Goal: Register for event/course: Register for event/course

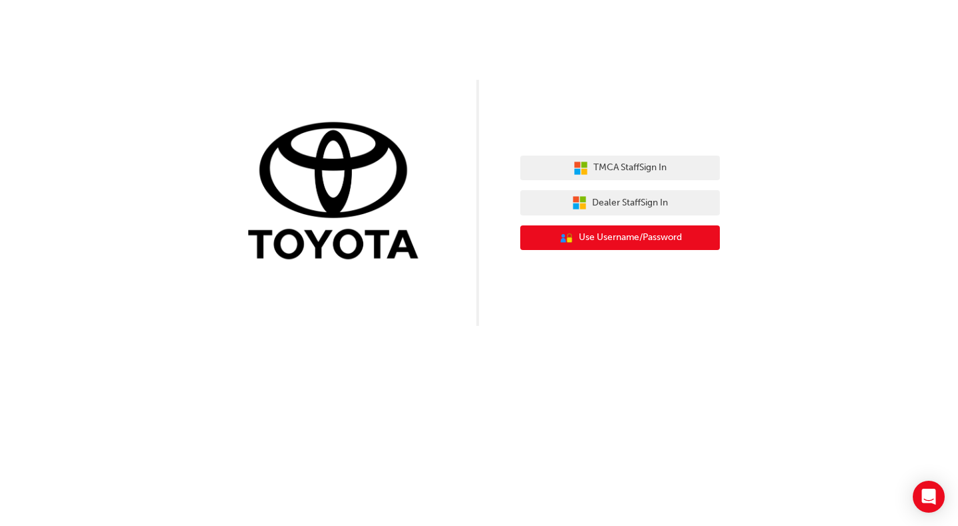
click at [614, 238] on span "Use Username/Password" at bounding box center [630, 237] width 103 height 15
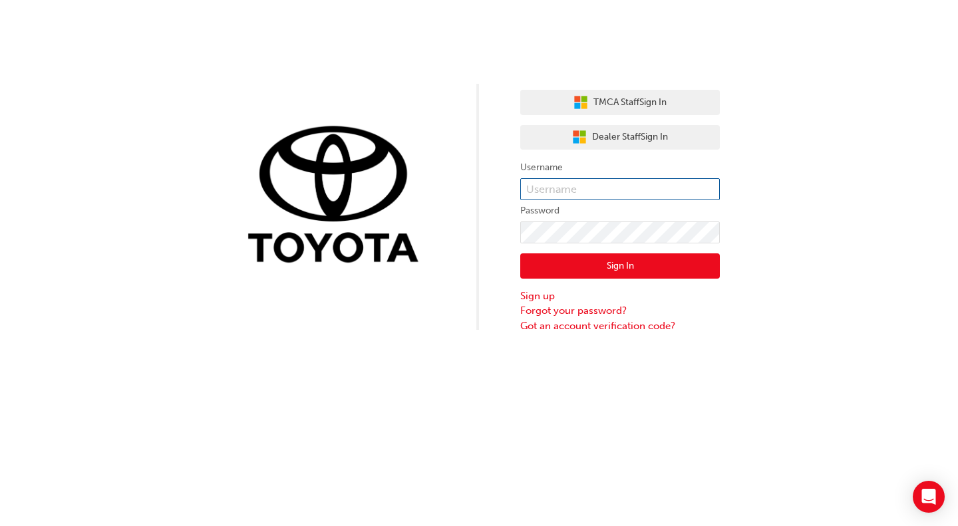
type input "K10459"
click at [619, 265] on button "Sign In" at bounding box center [620, 266] width 200 height 25
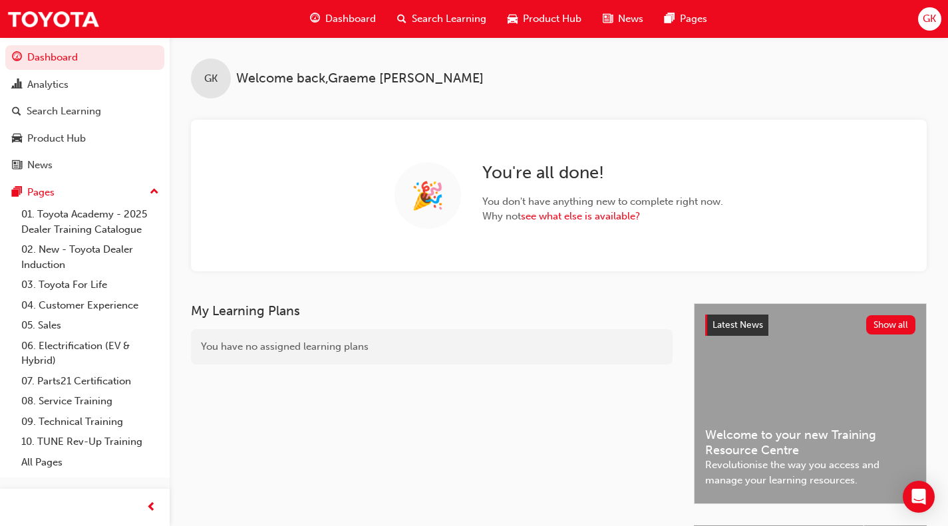
click at [447, 19] on span "Search Learning" at bounding box center [449, 18] width 75 height 15
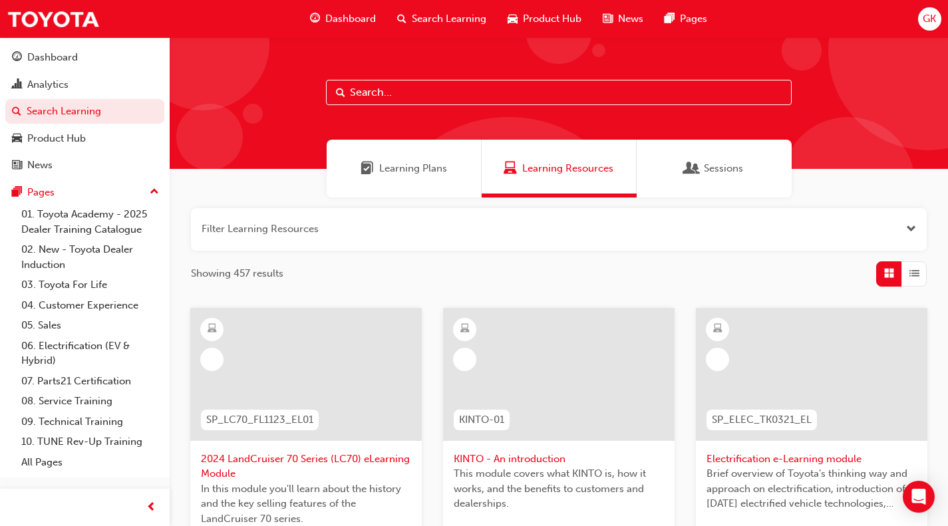
click at [539, 167] on span "Learning Resources" at bounding box center [567, 168] width 91 height 15
click at [532, 170] on span "Learning Resources" at bounding box center [567, 168] width 91 height 15
click at [373, 92] on input "text" at bounding box center [559, 92] width 466 height 25
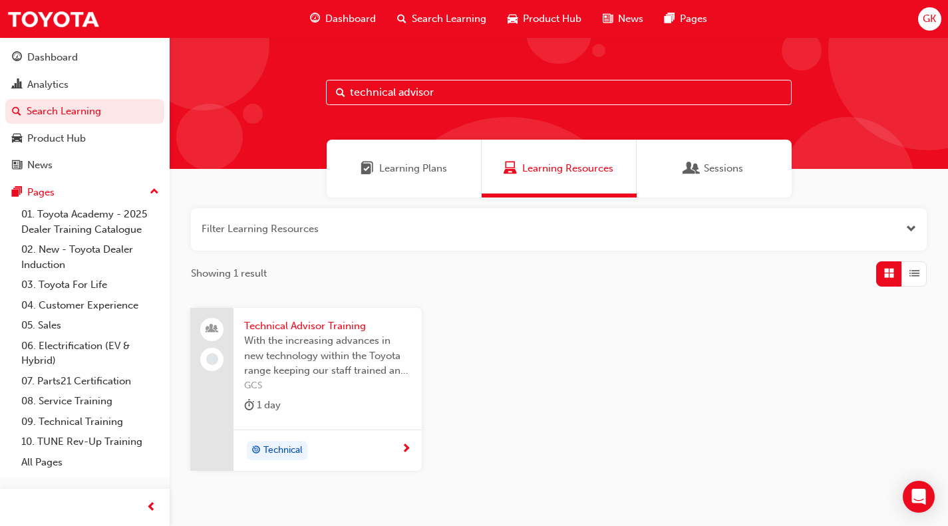
type input "technical advisor"
click at [308, 330] on span "Technical Advisor Training" at bounding box center [327, 326] width 167 height 15
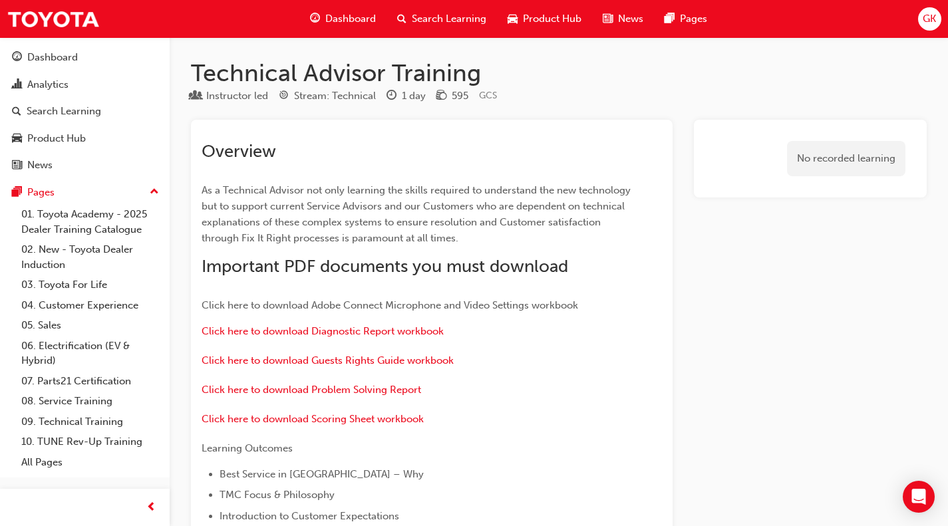
click at [441, 19] on span "Search Learning" at bounding box center [449, 18] width 75 height 15
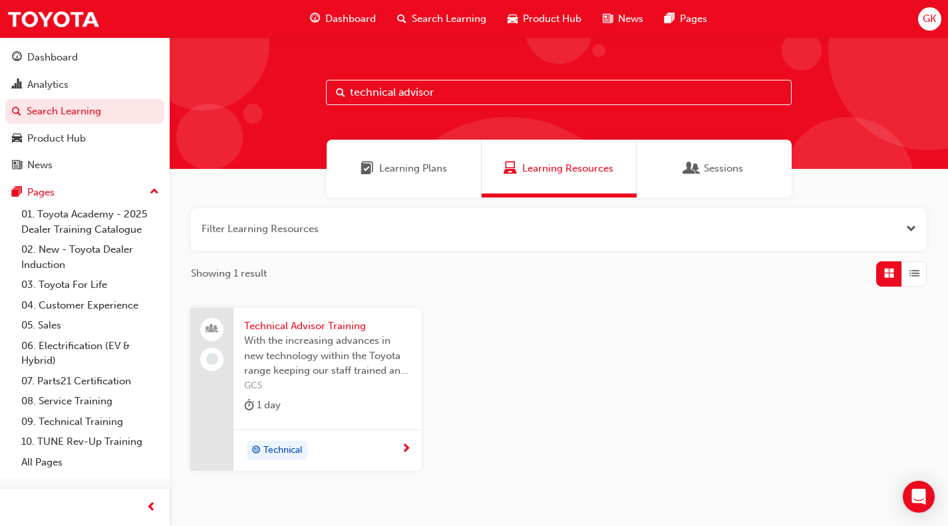
click at [325, 329] on span "Technical Advisor Training" at bounding box center [327, 326] width 167 height 15
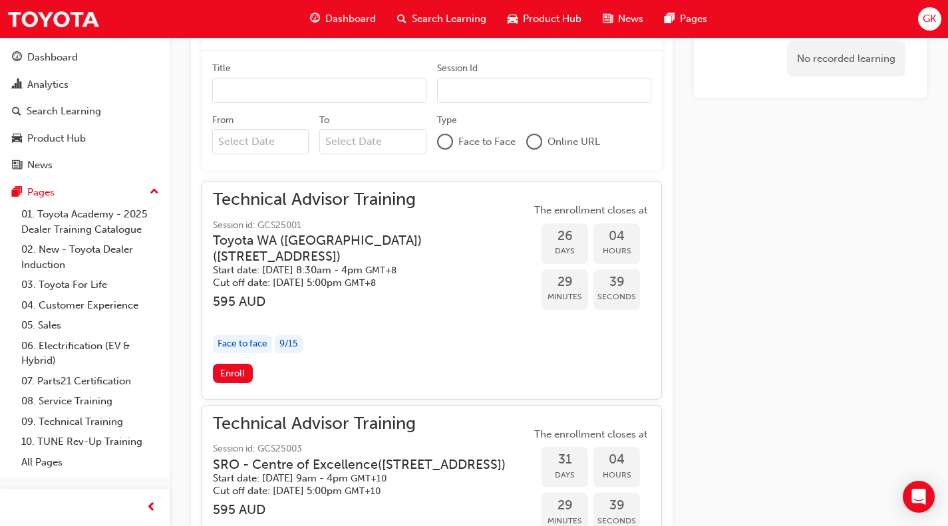
scroll to position [934, 0]
click at [232, 376] on span "Enroll" at bounding box center [232, 374] width 25 height 11
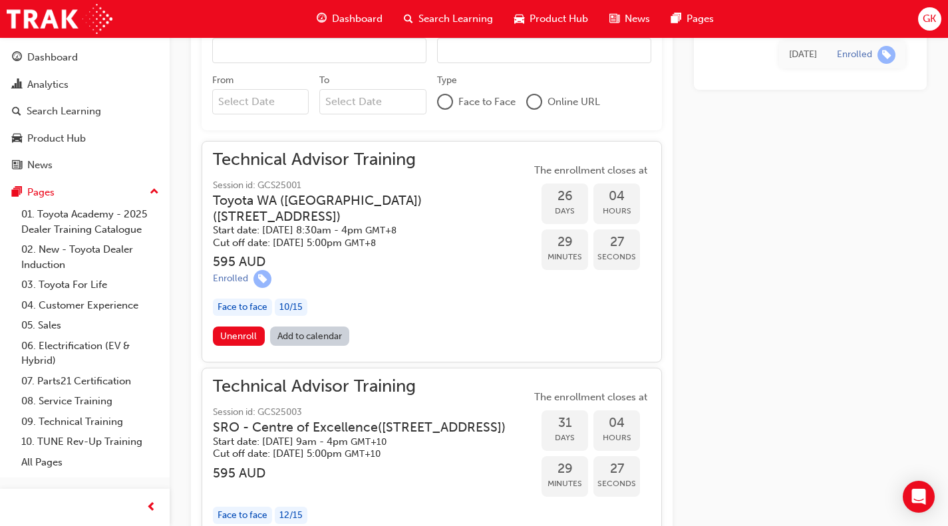
scroll to position [973, 0]
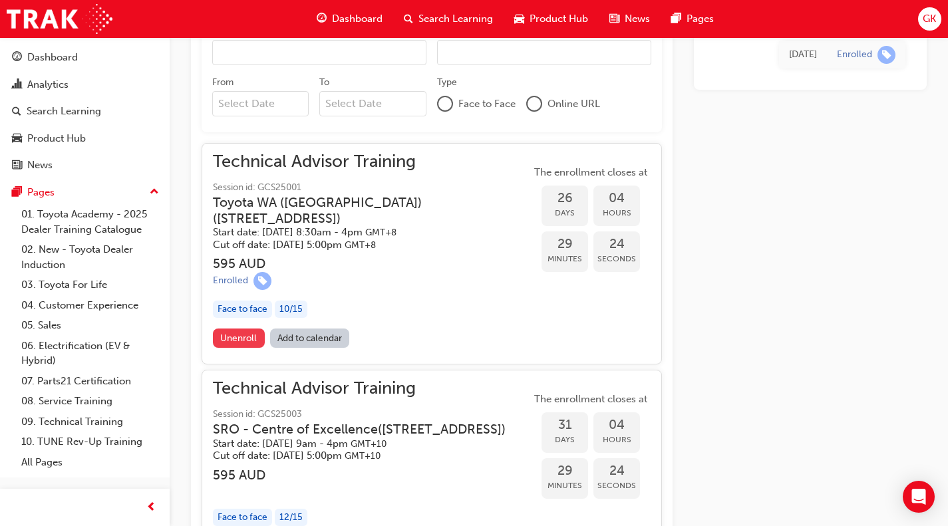
click at [238, 346] on button "Unenroll" at bounding box center [239, 338] width 52 height 19
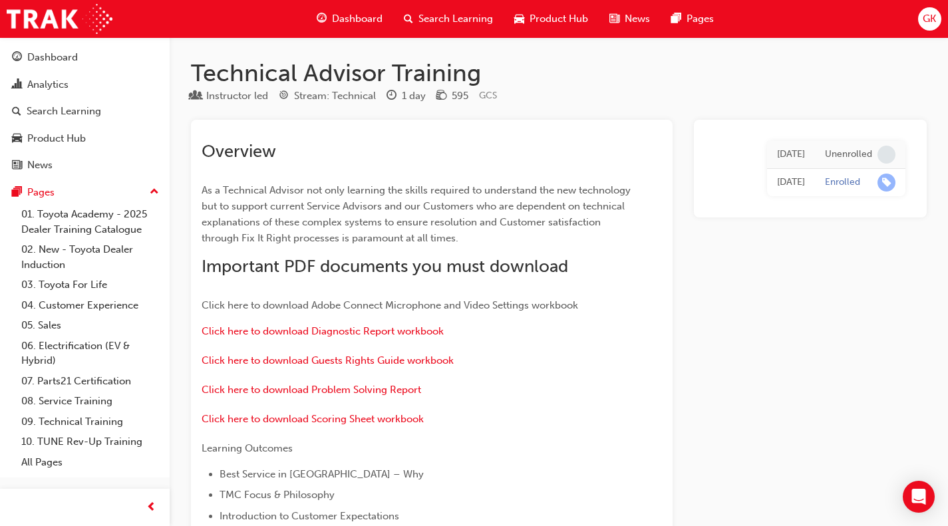
click at [450, 19] on span "Search Learning" at bounding box center [456, 18] width 75 height 15
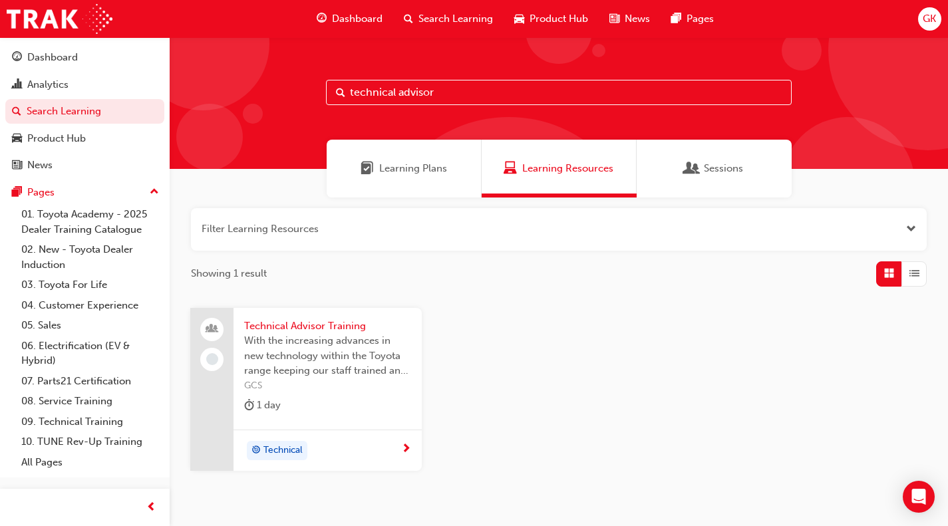
click at [310, 326] on span "Technical Advisor Training" at bounding box center [327, 326] width 167 height 15
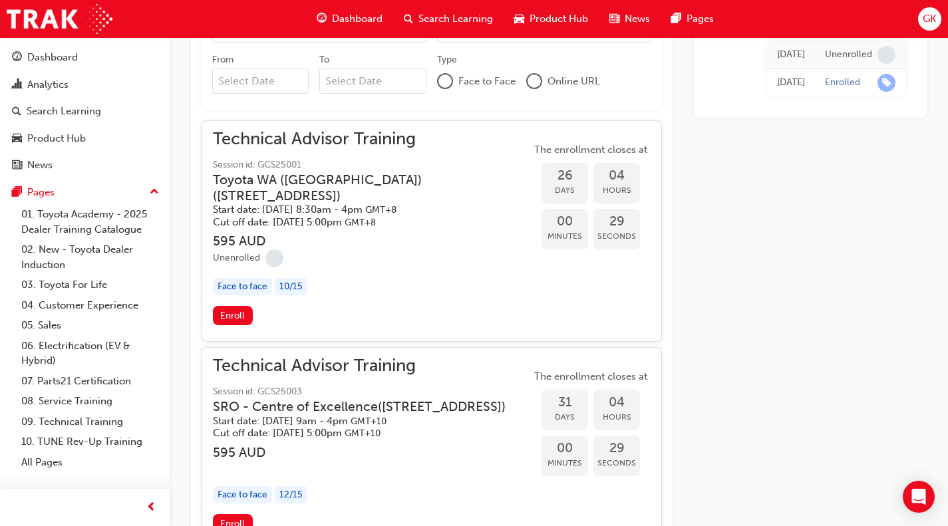
scroll to position [995, 0]
click at [241, 289] on div "Face to face" at bounding box center [242, 288] width 59 height 18
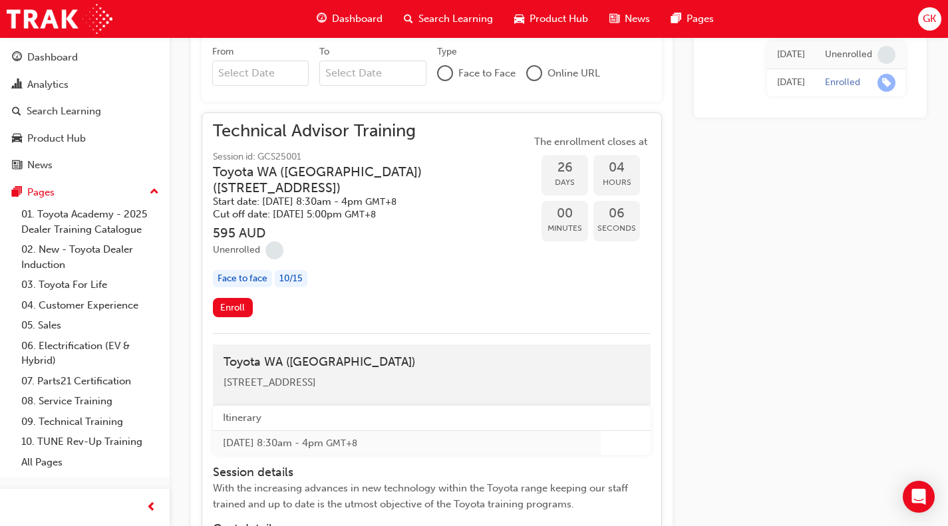
scroll to position [1005, 0]
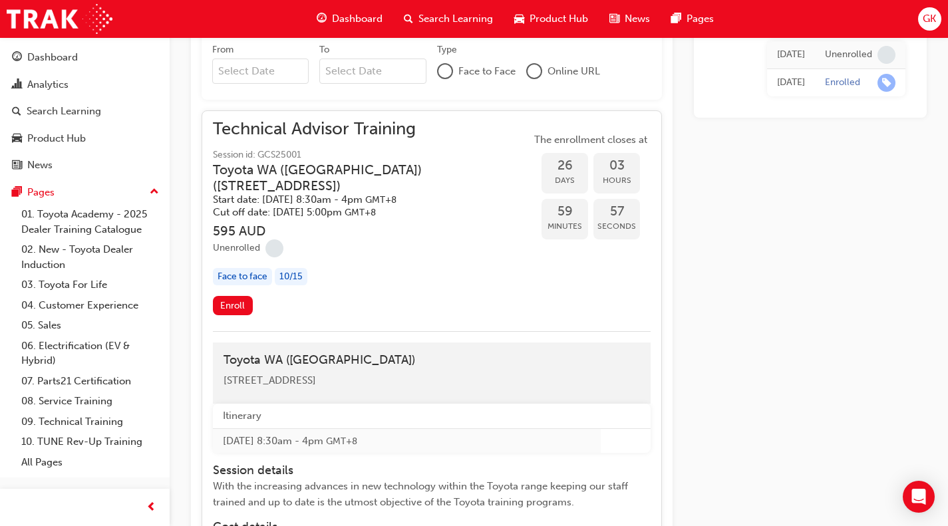
click at [305, 277] on div "10 / 15" at bounding box center [291, 277] width 33 height 18
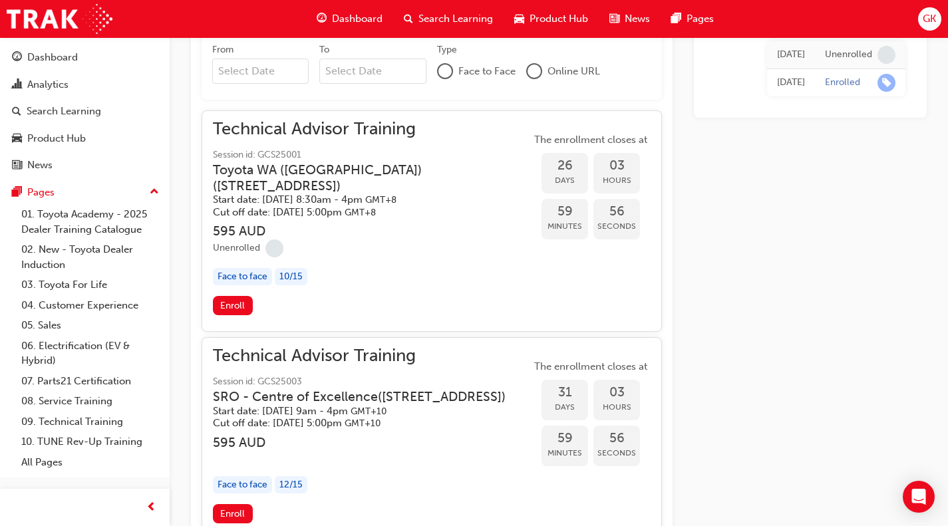
click at [305, 277] on div "10 / 15" at bounding box center [291, 277] width 33 height 18
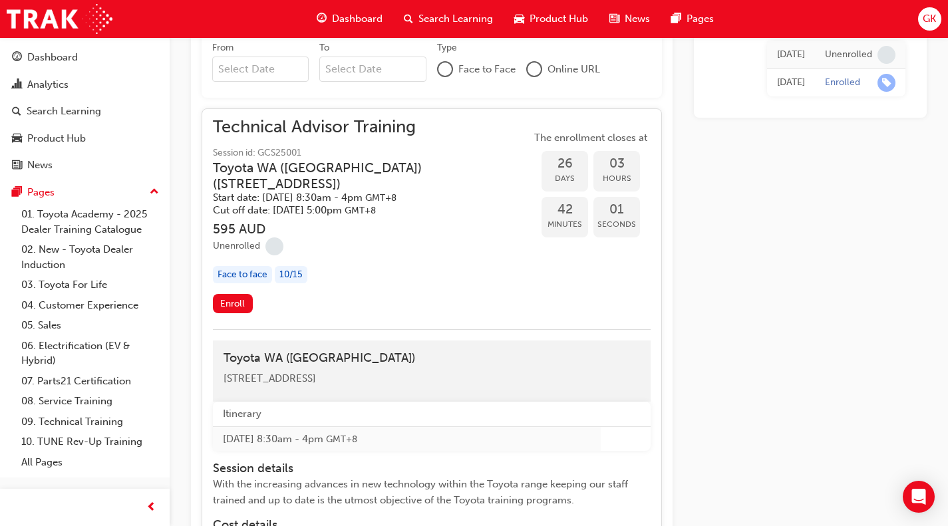
scroll to position [1004, 0]
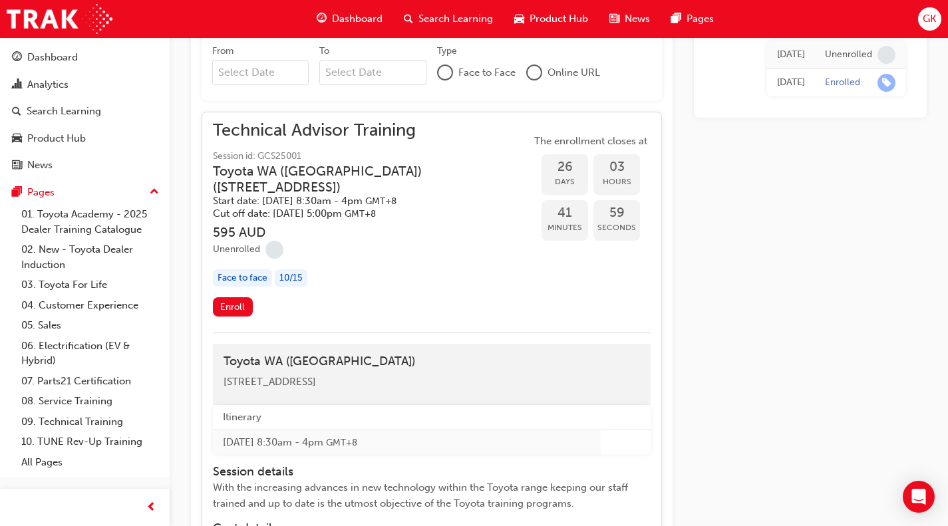
click at [310, 135] on span "Technical Advisor Training" at bounding box center [372, 130] width 318 height 15
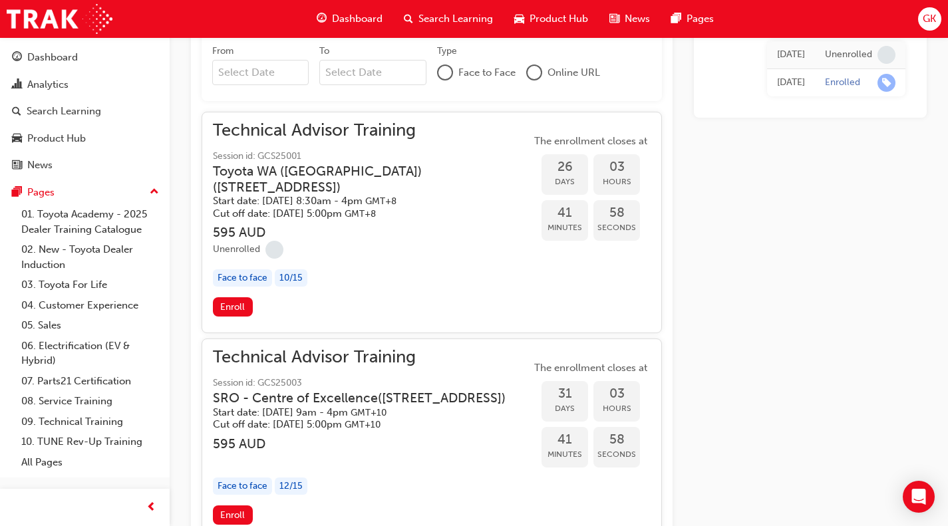
click at [310, 135] on span "Technical Advisor Training" at bounding box center [372, 130] width 318 height 15
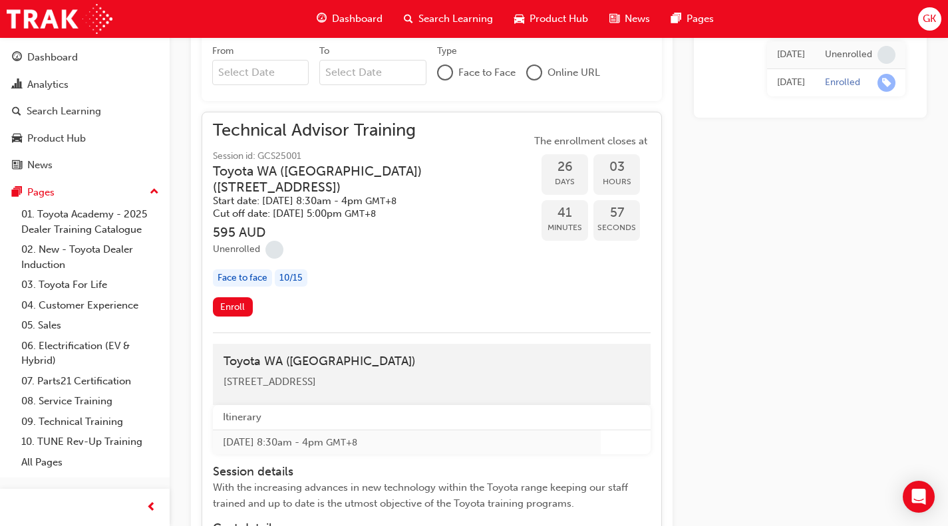
click at [310, 135] on span "Technical Advisor Training" at bounding box center [372, 130] width 318 height 15
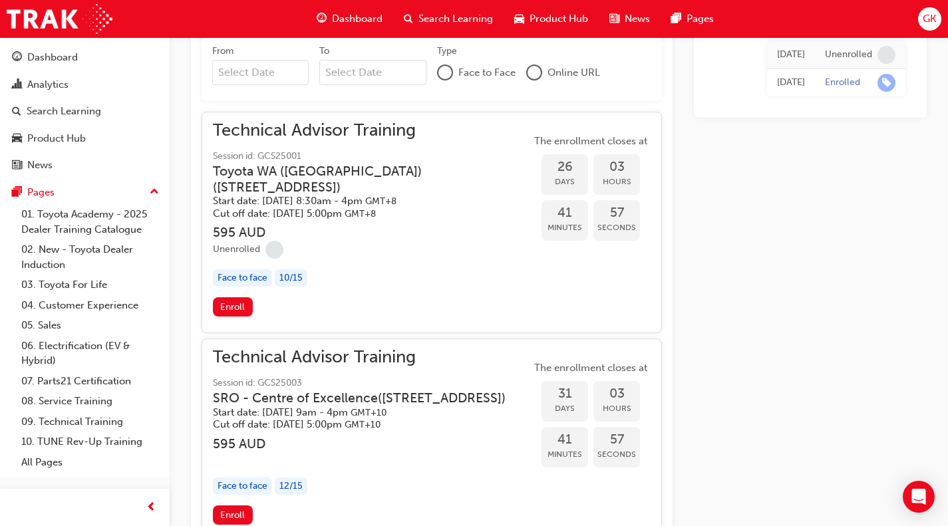
click at [310, 135] on span "Technical Advisor Training" at bounding box center [372, 130] width 318 height 15
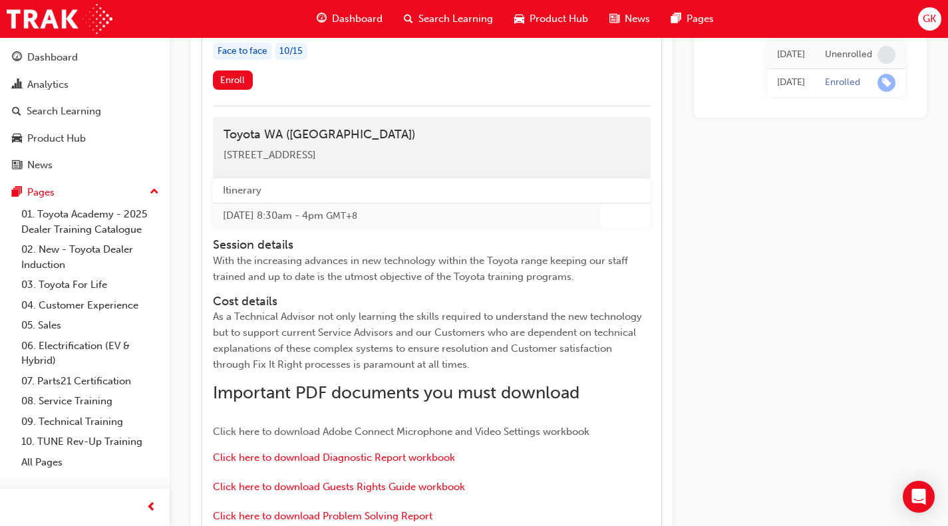
scroll to position [1232, 0]
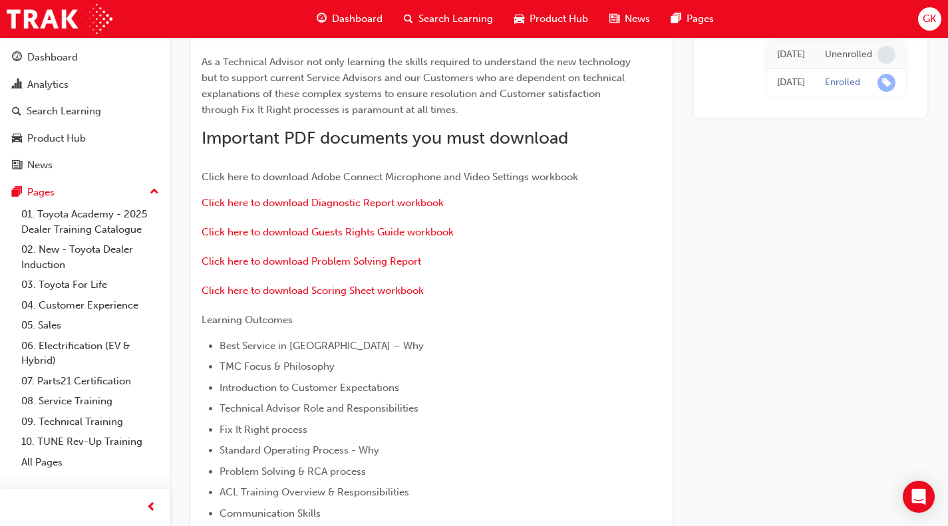
scroll to position [0, 0]
